Goal: Task Accomplishment & Management: Manage account settings

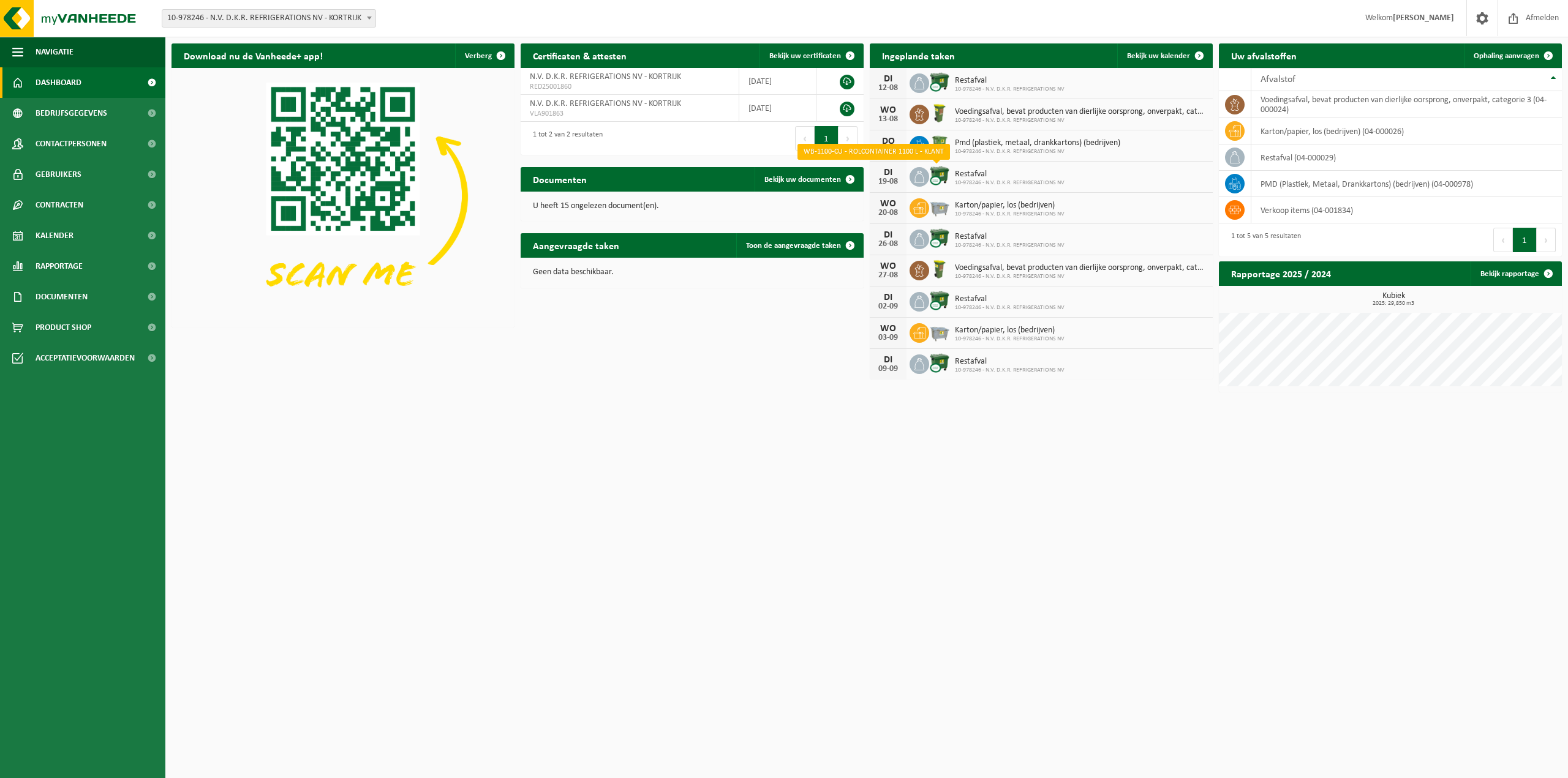
click at [940, 178] on img at bounding box center [940, 176] width 21 height 21
click at [951, 177] on div "Restafval 10-978246 - N.V. D.K.R. REFRIGERATIONS NV" at bounding box center [1006, 177] width 116 height 19
click at [970, 185] on span "10-978246 - N.V. D.K.R. REFRIGERATIONS NV" at bounding box center [1010, 183] width 110 height 7
click at [928, 177] on span at bounding box center [920, 177] width 19 height 19
click at [1162, 58] on span "Bekijk uw kalender" at bounding box center [1158, 56] width 63 height 8
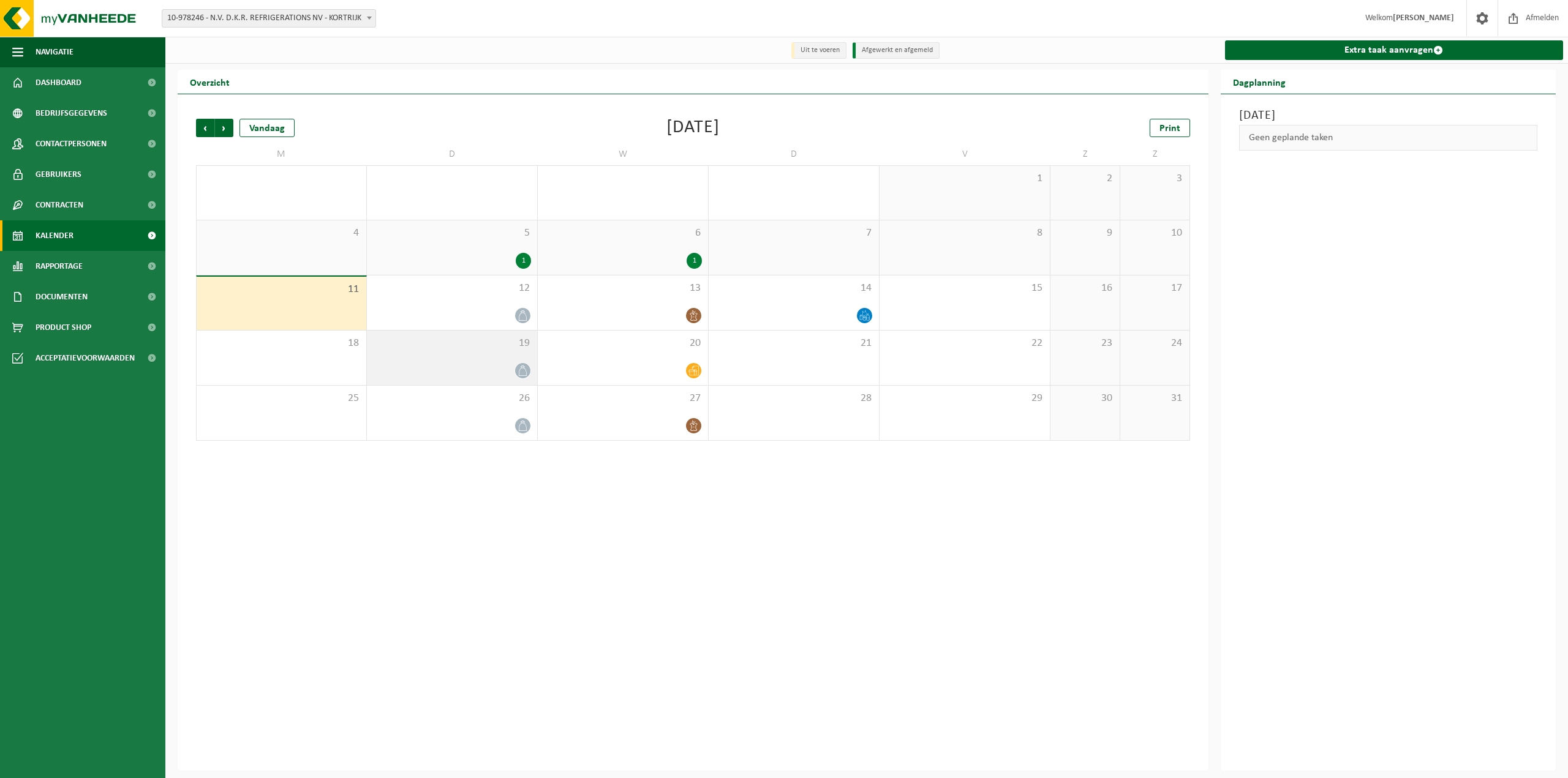
click at [525, 373] on icon at bounding box center [523, 371] width 11 height 11
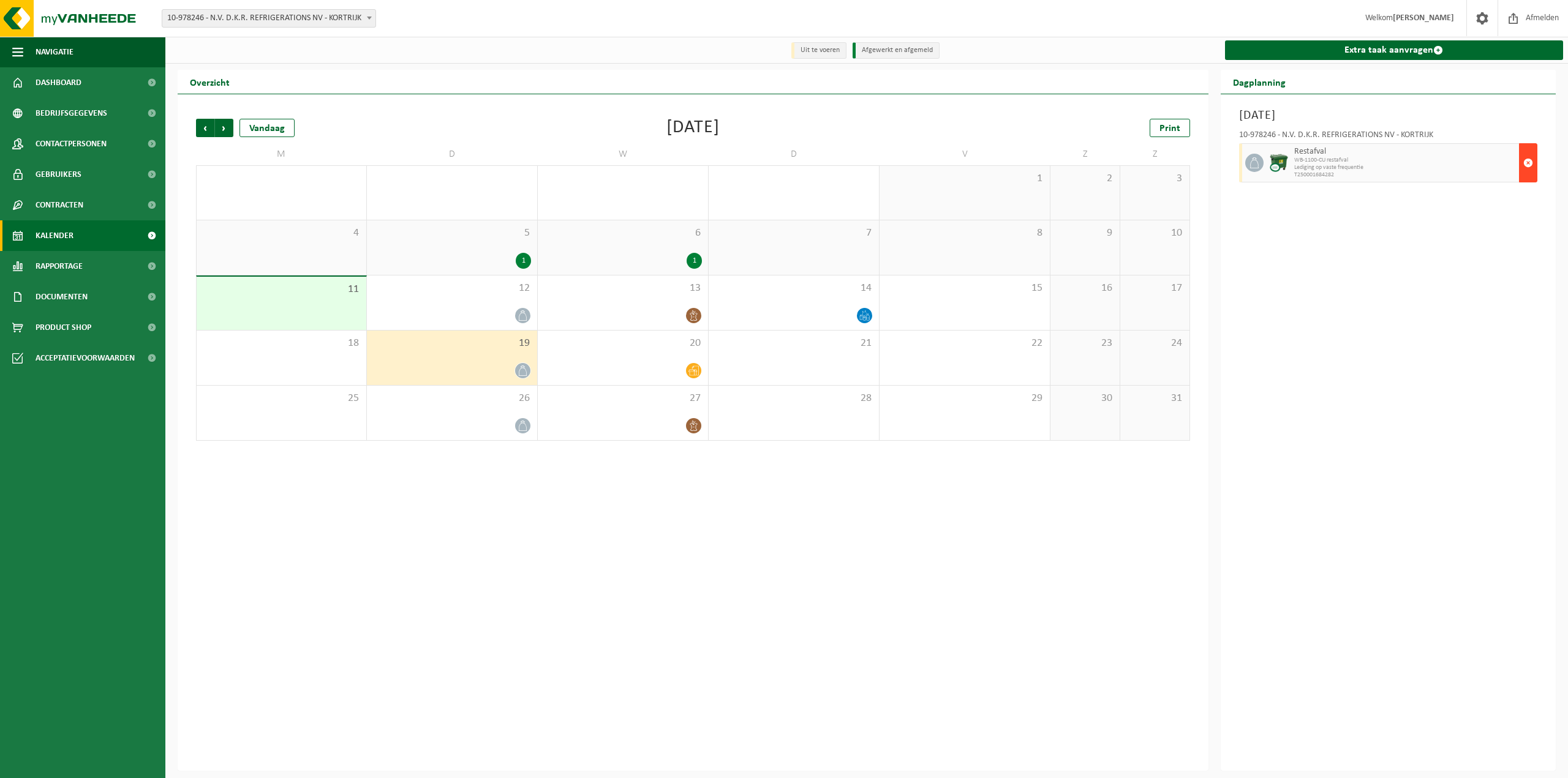
click at [1529, 164] on span "button" at bounding box center [1527, 163] width 10 height 25
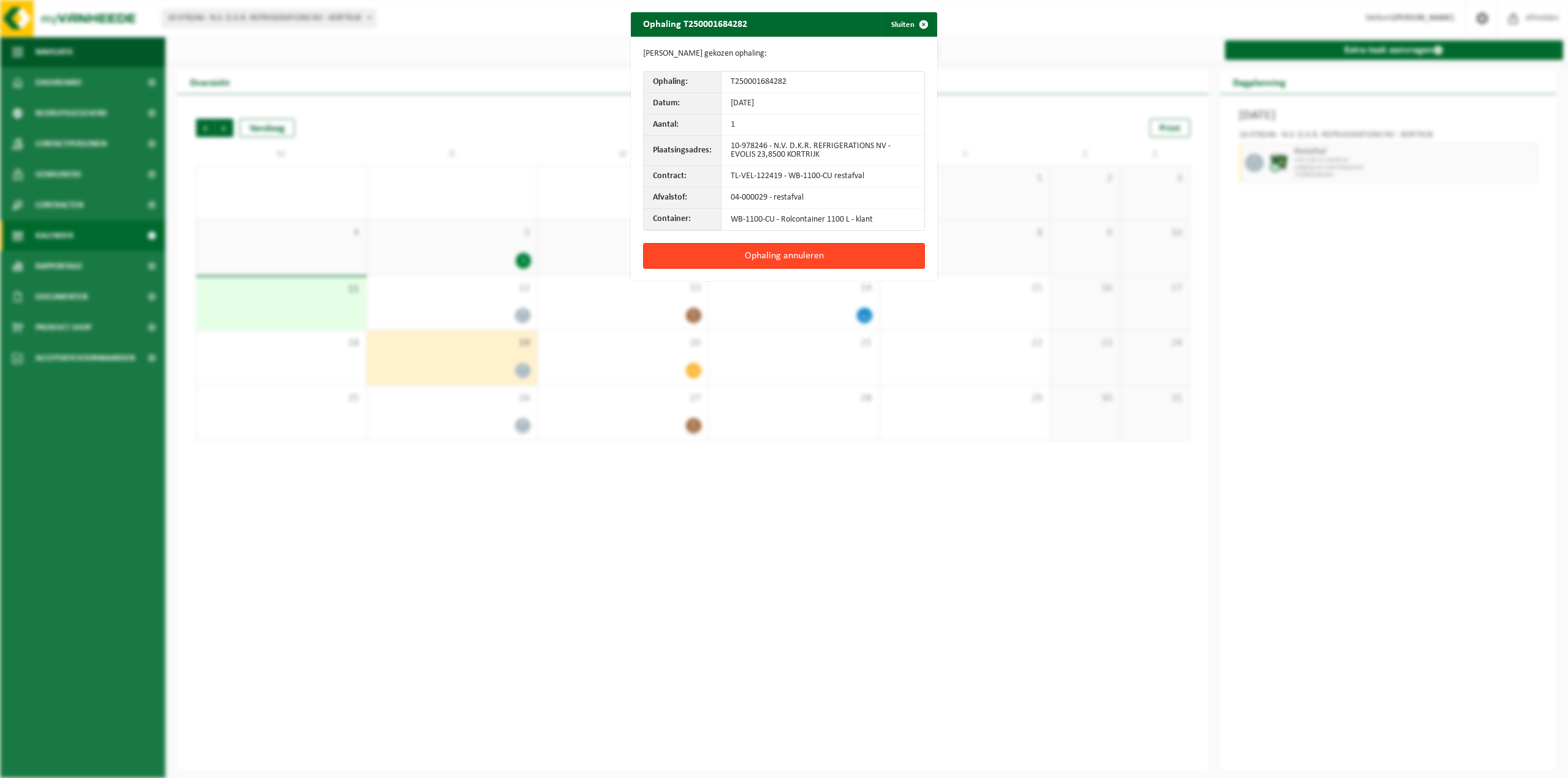
click at [745, 254] on button "Ophaling annuleren" at bounding box center [784, 255] width 282 height 26
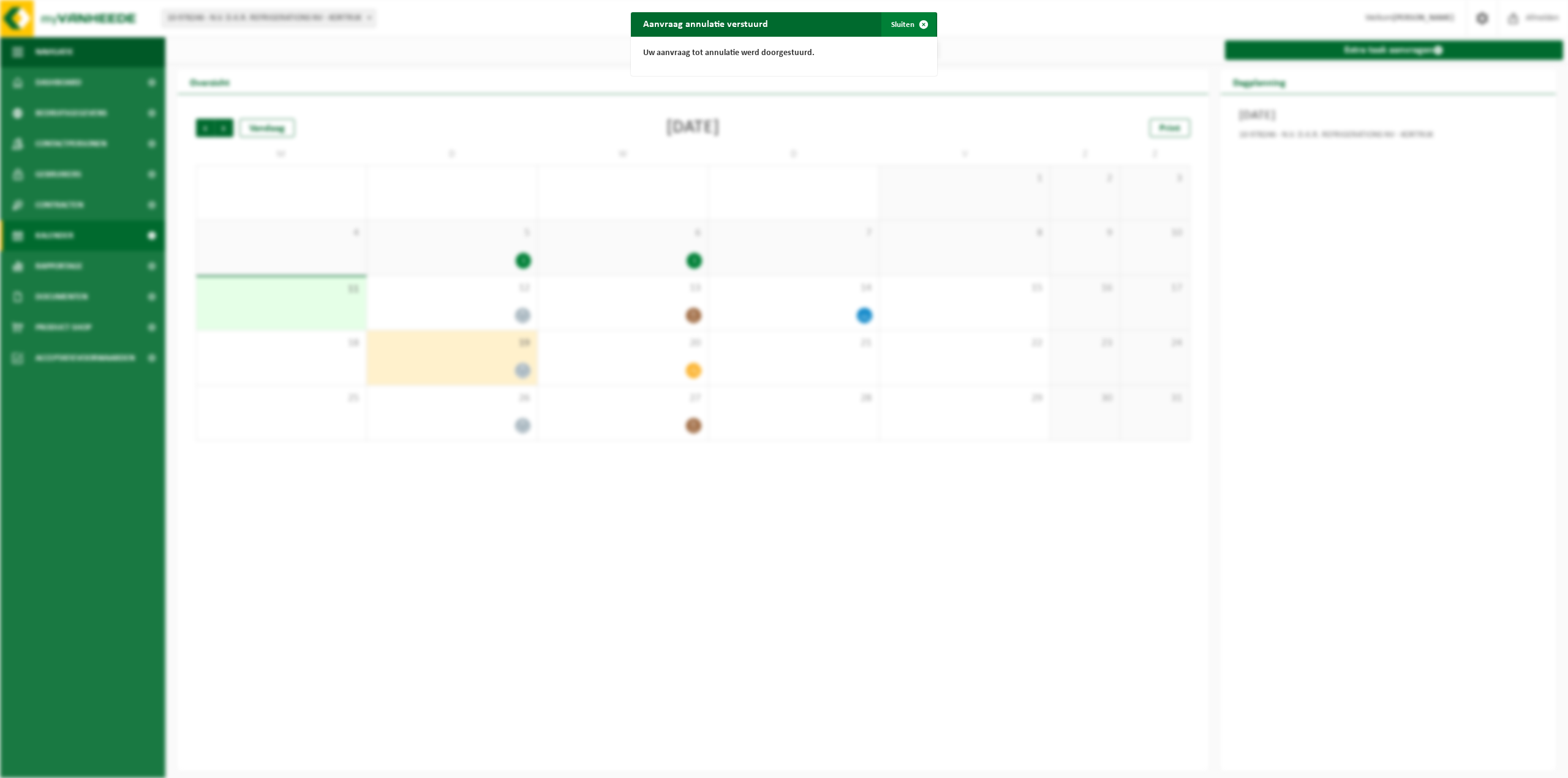
click at [901, 22] on button "Sluiten" at bounding box center [909, 25] width 55 height 25
